Goal: Information Seeking & Learning: Find contact information

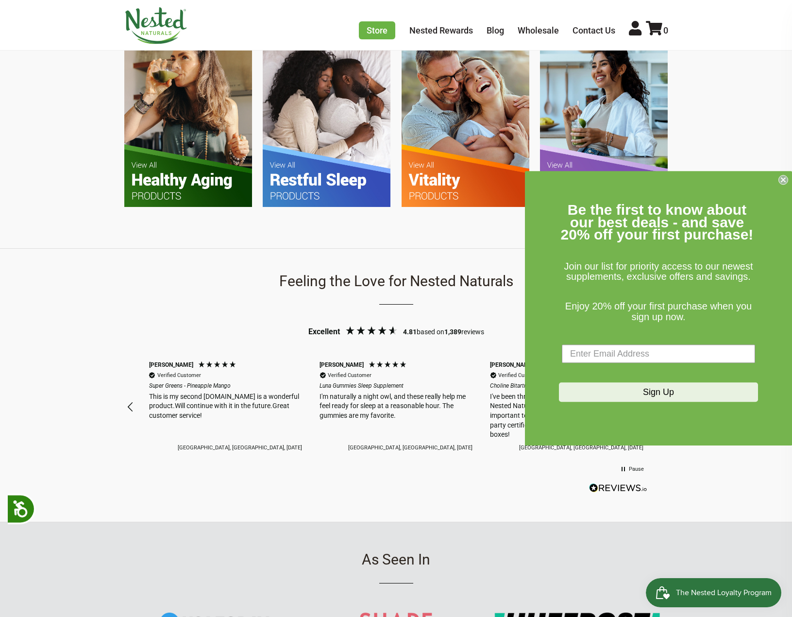
scroll to position [680, 0]
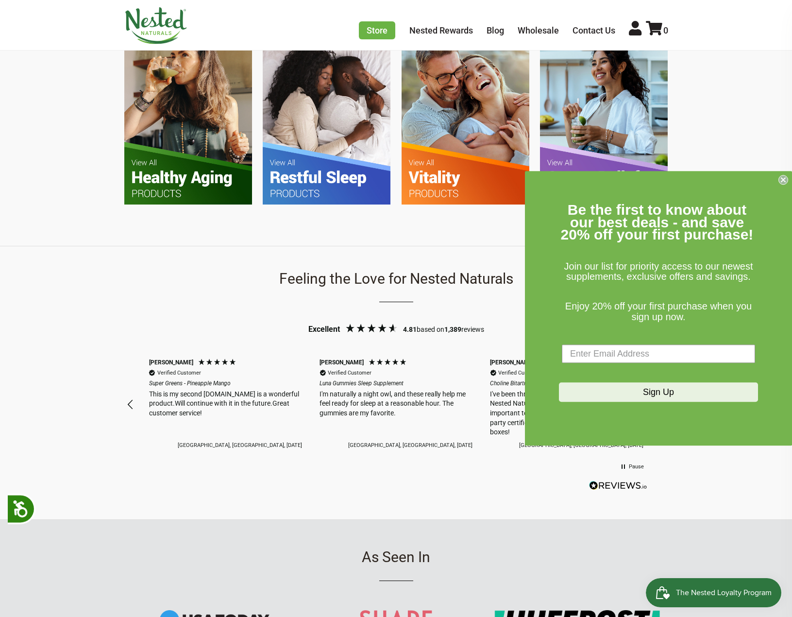
click at [783, 179] on circle "Close dialog" at bounding box center [783, 179] width 9 height 9
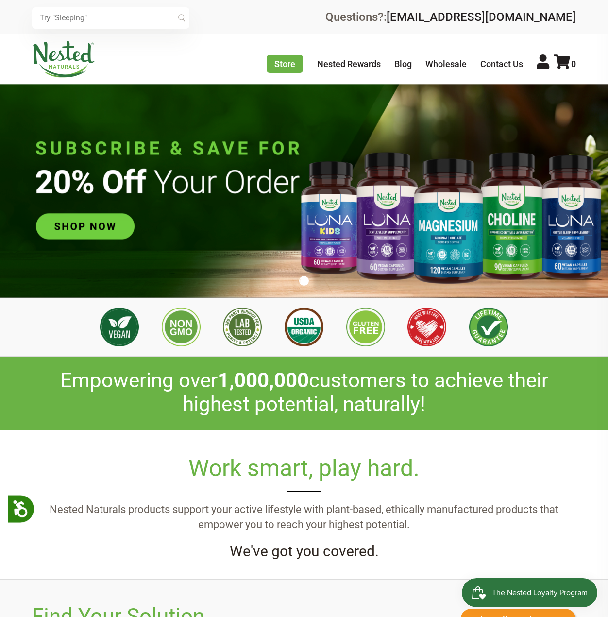
scroll to position [0, 170]
click at [496, 65] on link "Contact Us" at bounding box center [501, 64] width 43 height 10
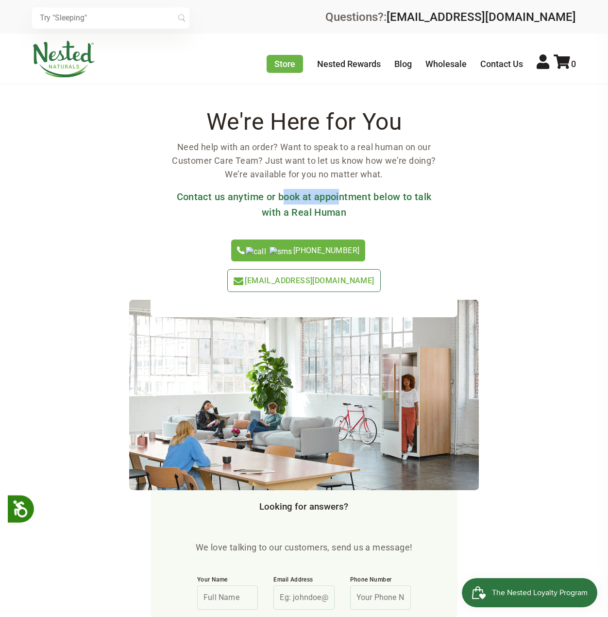
drag, startPoint x: 292, startPoint y: 195, endPoint x: 341, endPoint y: 198, distance: 49.6
click at [341, 198] on h3 "Contact us anytime or book at appointment below to talk with a Real Human" at bounding box center [304, 204] width 276 height 31
click at [341, 200] on h3 "Contact us anytime or book at appointment below to talk with a Real Human" at bounding box center [304, 204] width 276 height 31
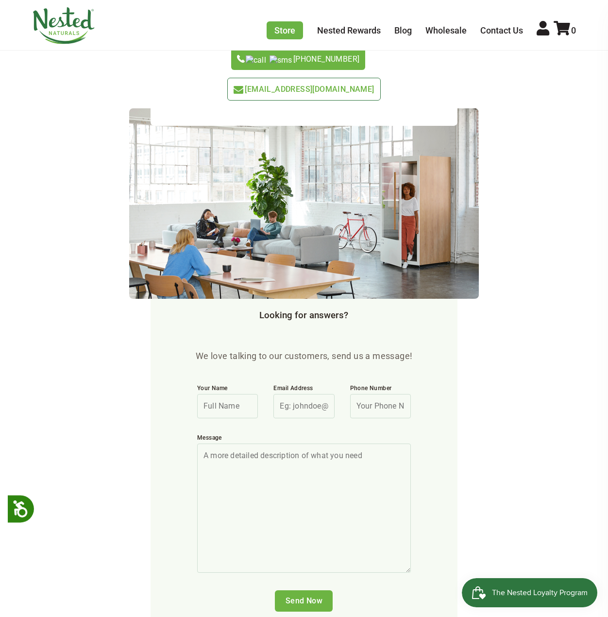
scroll to position [194, 0]
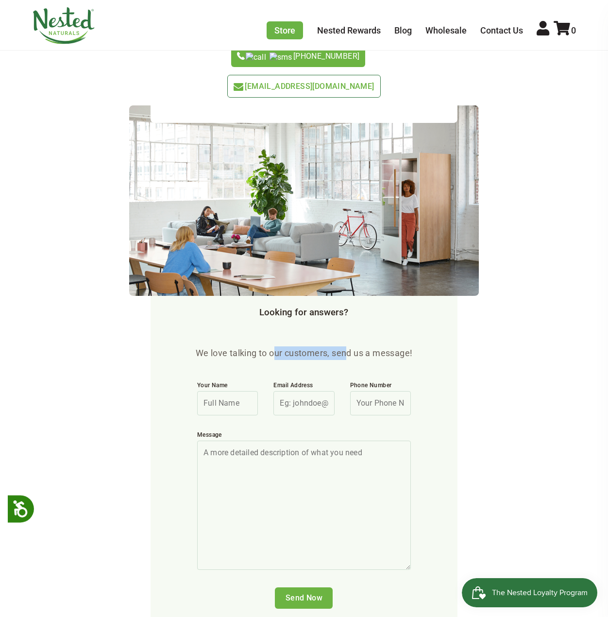
drag, startPoint x: 279, startPoint y: 330, endPoint x: 345, endPoint y: 326, distance: 66.1
click at [345, 346] on p "We love talking to our customers, send us a message!" at bounding box center [303, 353] width 229 height 14
drag, startPoint x: 272, startPoint y: 325, endPoint x: 352, endPoint y: 325, distance: 80.1
click at [352, 346] on p "We love talking to our customers, send us a message!" at bounding box center [303, 353] width 229 height 14
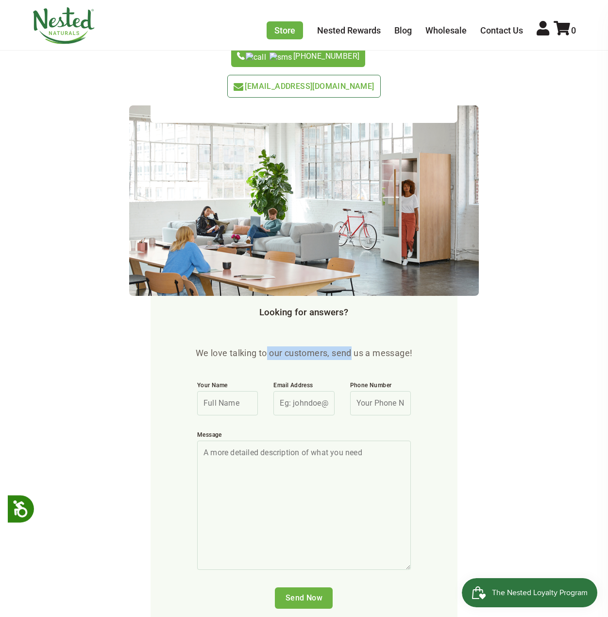
click at [352, 346] on p "We love talking to our customers, send us a message!" at bounding box center [303, 353] width 229 height 14
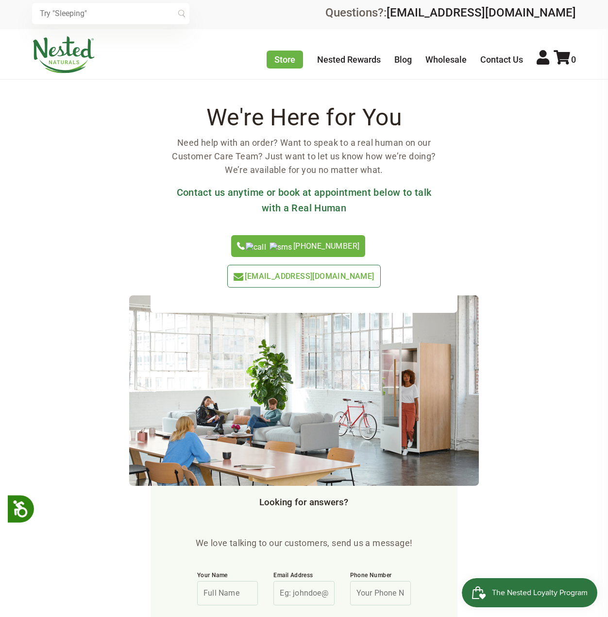
scroll to position [0, 0]
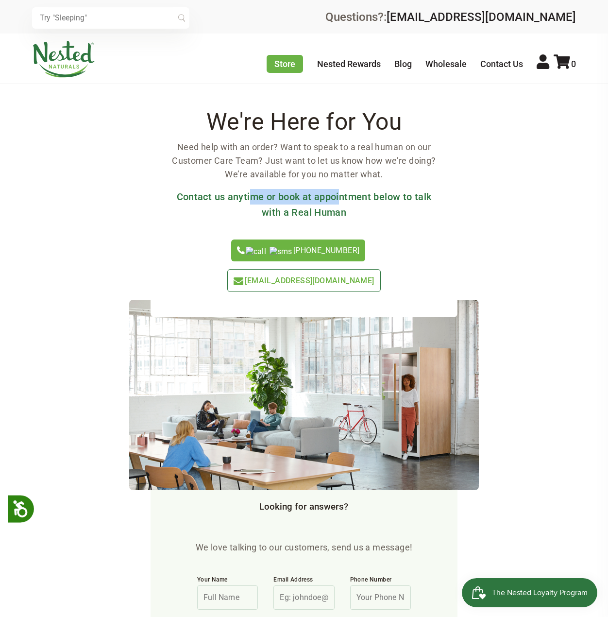
drag, startPoint x: 253, startPoint y: 193, endPoint x: 340, endPoint y: 195, distance: 87.0
click at [340, 195] on h3 "Contact us anytime or book at appointment below to talk with a Real Human" at bounding box center [304, 204] width 276 height 31
click at [496, 59] on link "Contact Us" at bounding box center [501, 64] width 43 height 10
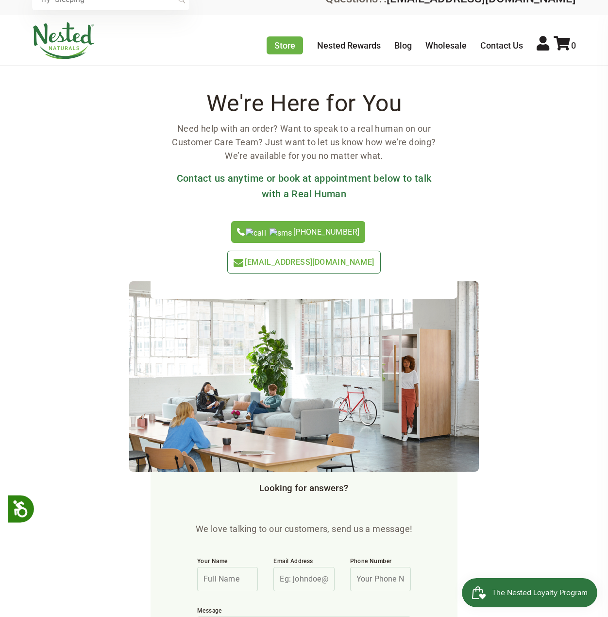
scroll to position [49, 0]
